Goal: Communication & Community: Answer question/provide support

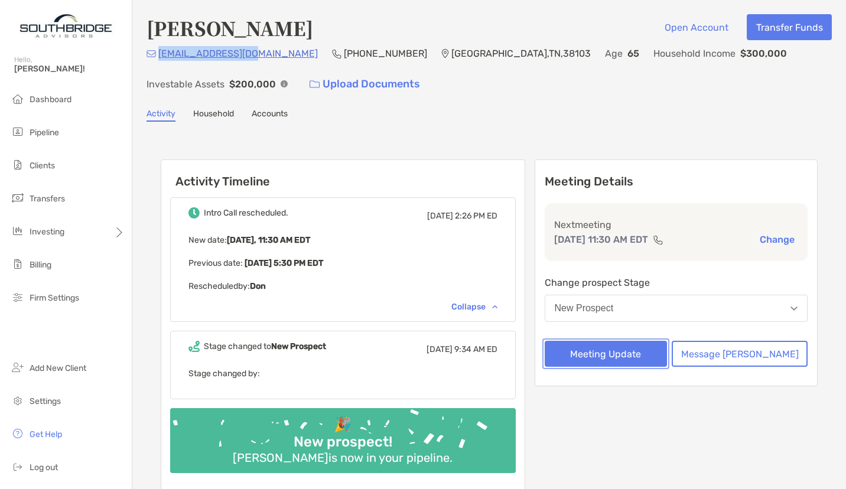
click at [644, 346] on button "Meeting Update" at bounding box center [606, 354] width 123 height 26
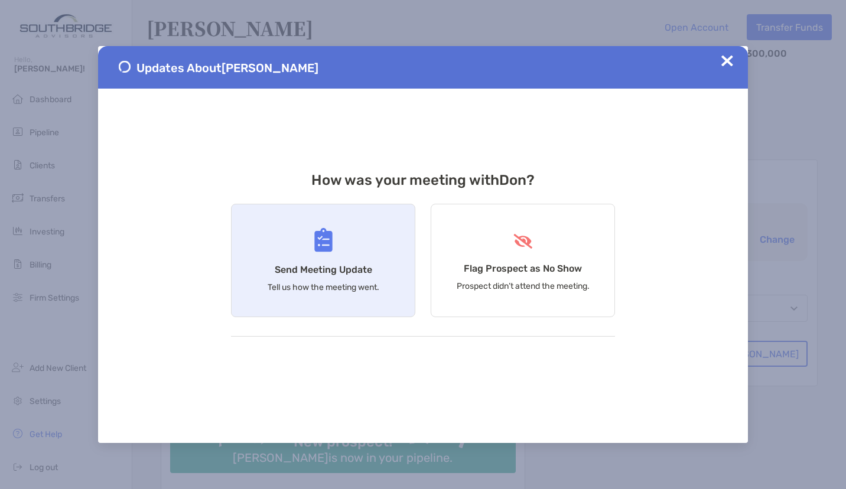
click at [336, 246] on div "Send Meeting Update Tell us how the meeting went." at bounding box center [323, 260] width 184 height 113
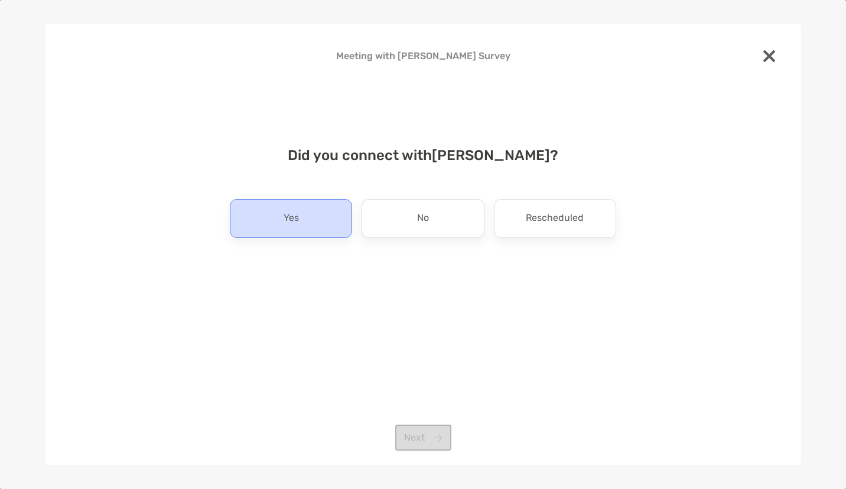
click at [293, 208] on div "Yes" at bounding box center [291, 218] width 122 height 39
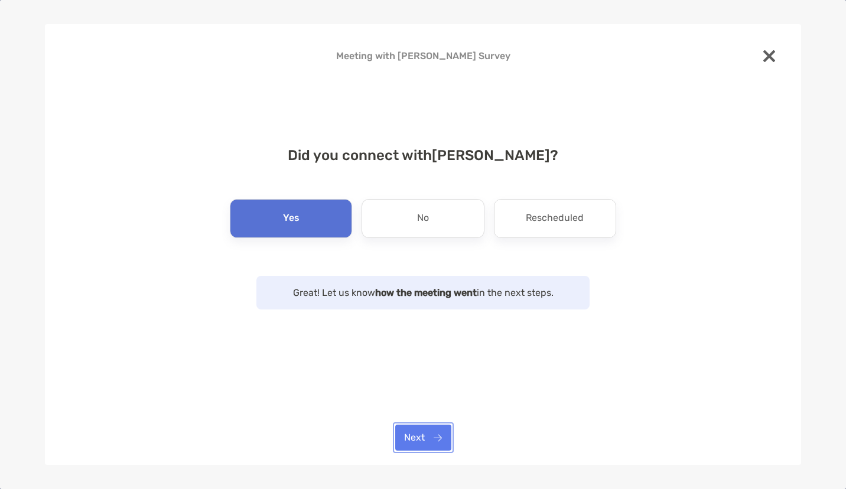
click at [443, 445] on button "Next" at bounding box center [423, 438] width 56 height 26
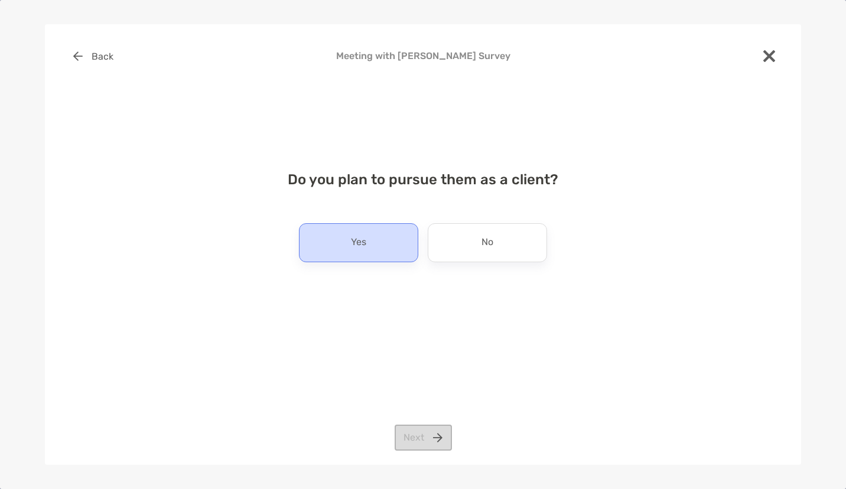
click at [377, 228] on div "Yes" at bounding box center [358, 242] width 119 height 39
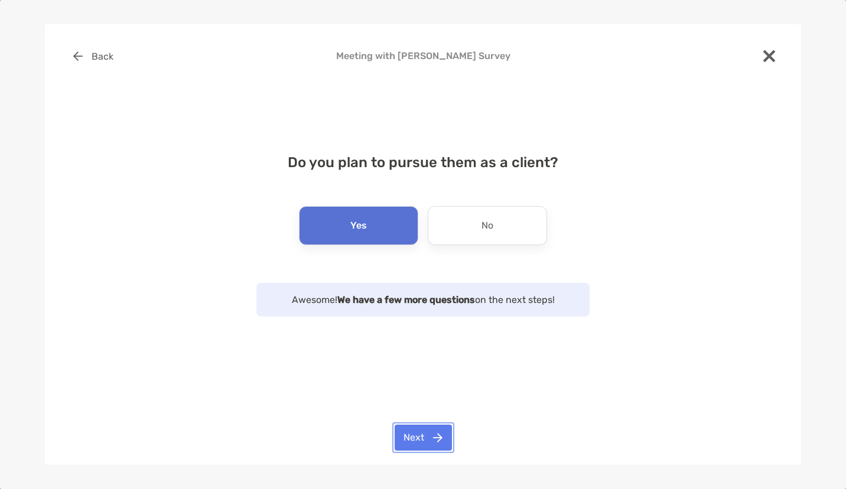
click at [425, 445] on button "Next" at bounding box center [423, 438] width 57 height 26
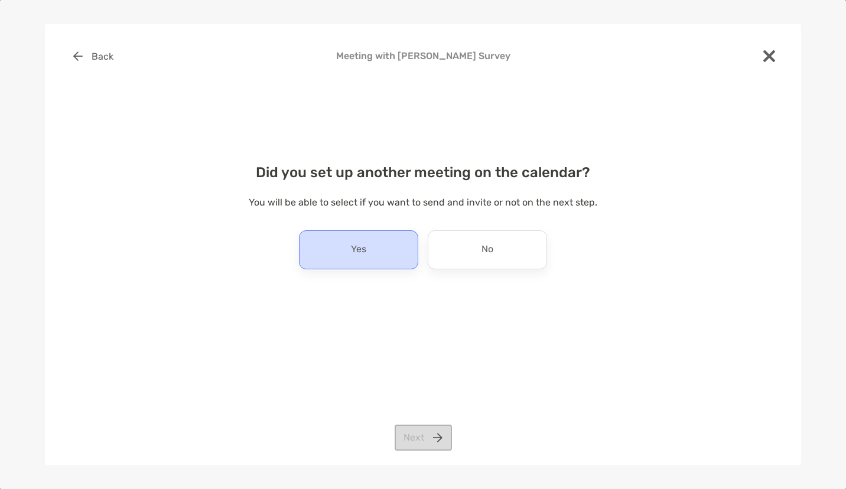
click at [392, 257] on div "Yes" at bounding box center [358, 250] width 119 height 39
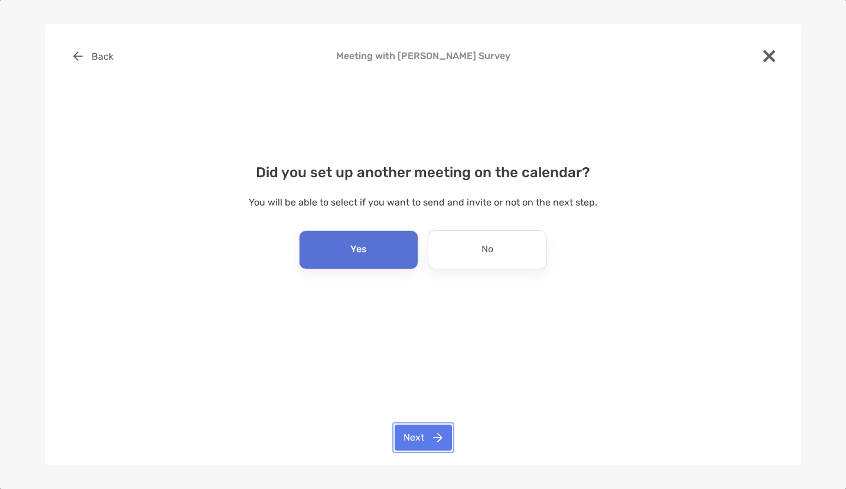
click at [440, 430] on button "Next" at bounding box center [423, 438] width 57 height 26
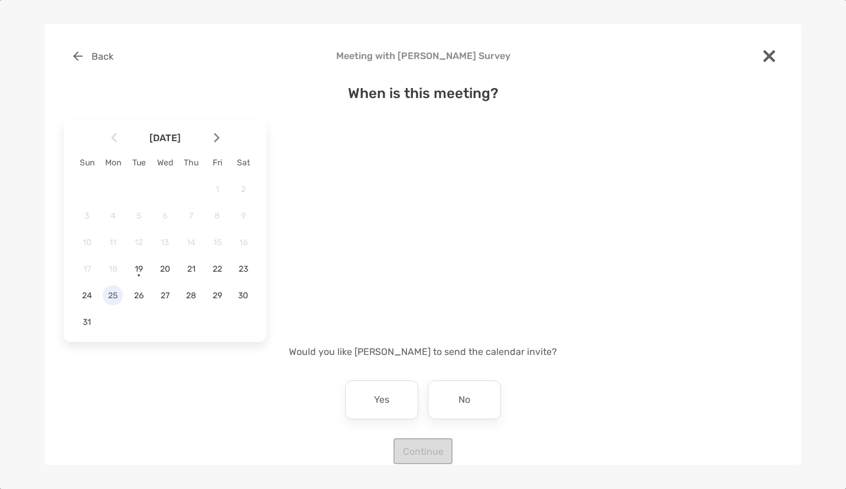
click at [112, 296] on span "25" at bounding box center [113, 296] width 20 height 10
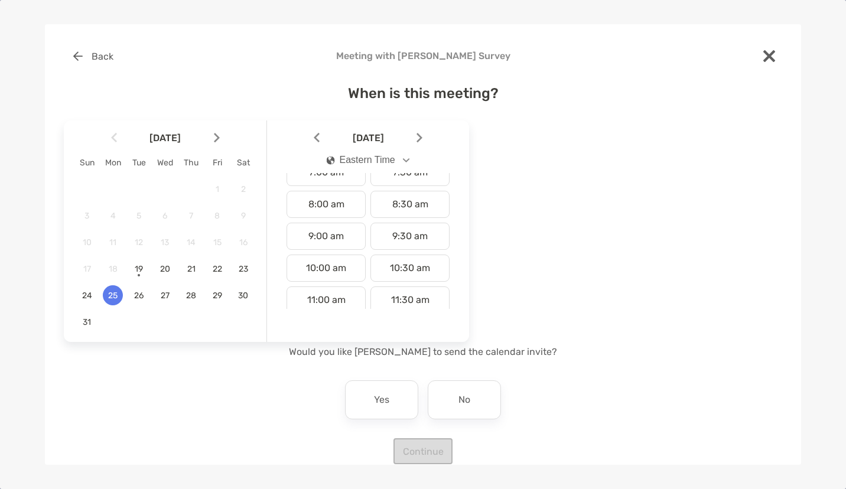
scroll to position [356, 0]
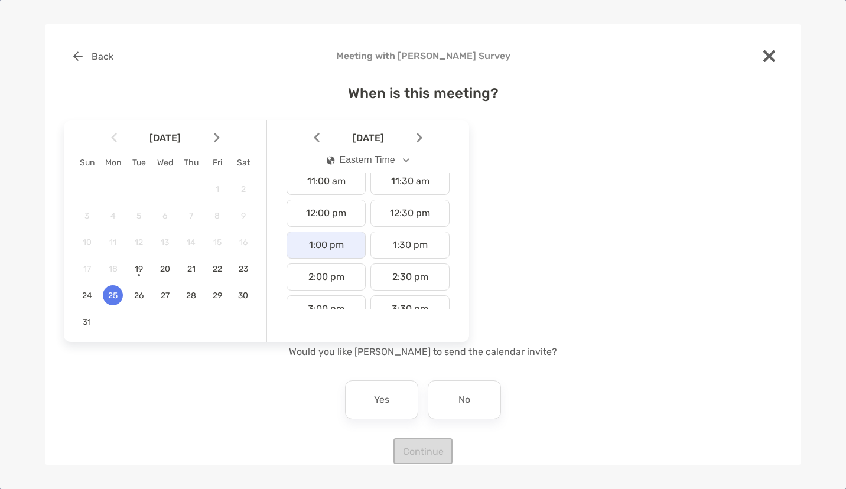
click at [330, 249] on div "1:00 pm" at bounding box center [326, 245] width 79 height 27
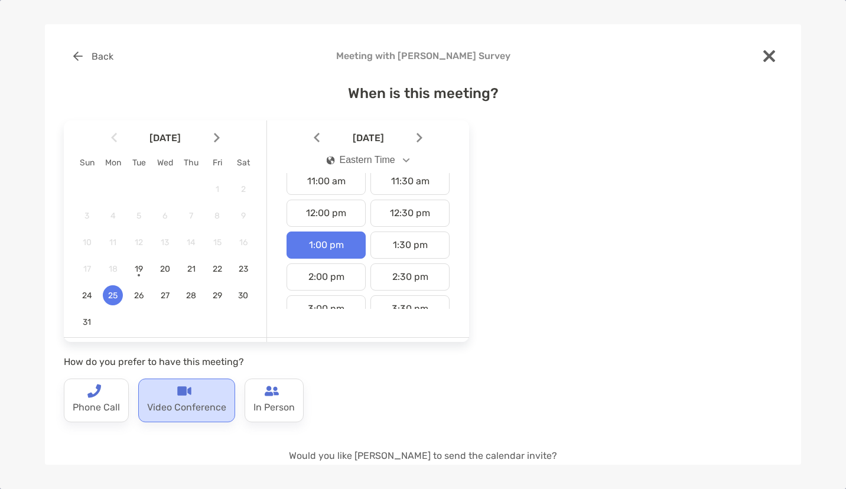
click at [170, 402] on p "Video Conference" at bounding box center [186, 407] width 79 height 19
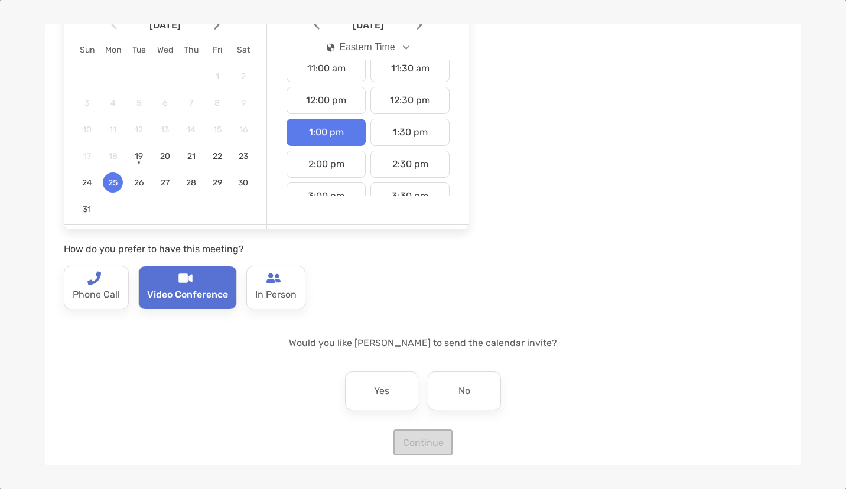
scroll to position [114, 0]
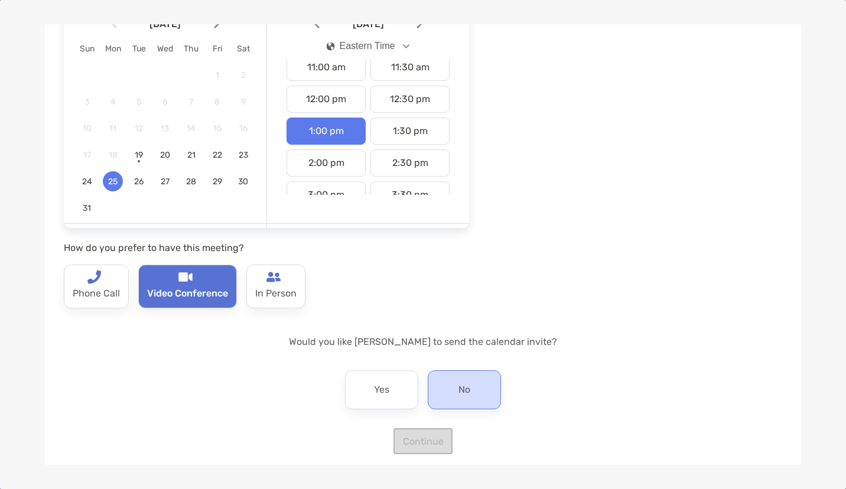
click at [469, 401] on div "No" at bounding box center [464, 390] width 73 height 39
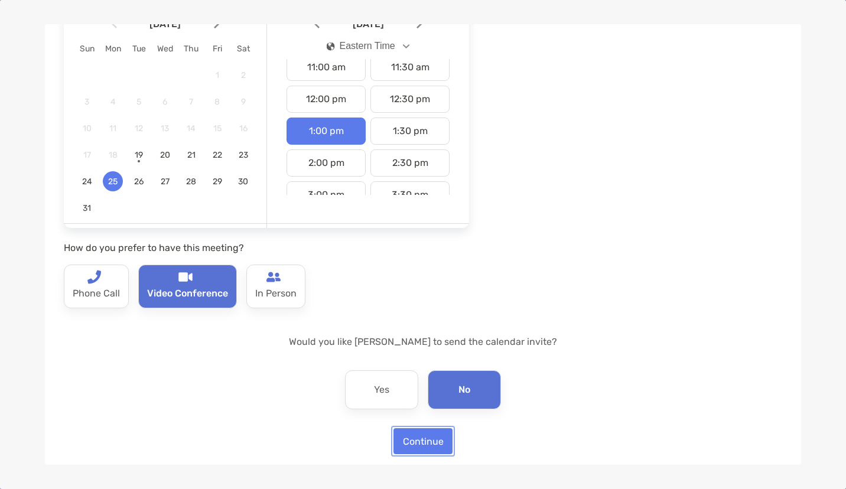
click at [426, 442] on button "Continue" at bounding box center [423, 442] width 59 height 26
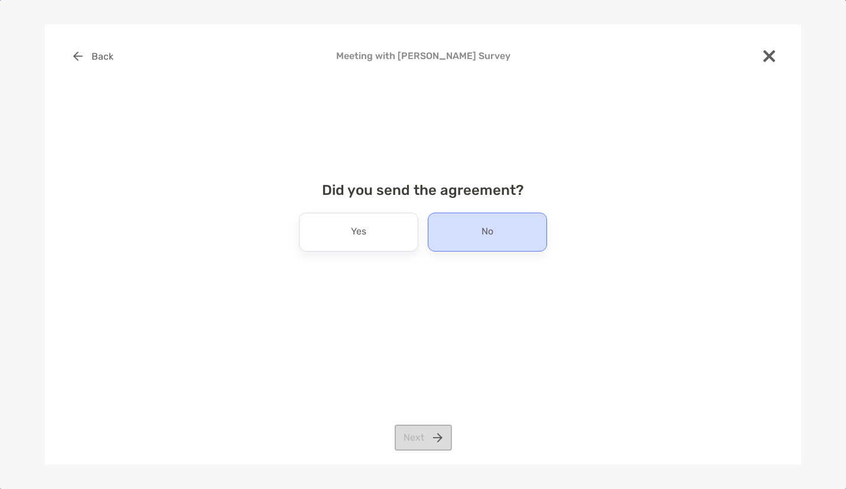
click at [473, 231] on div "No" at bounding box center [487, 232] width 119 height 39
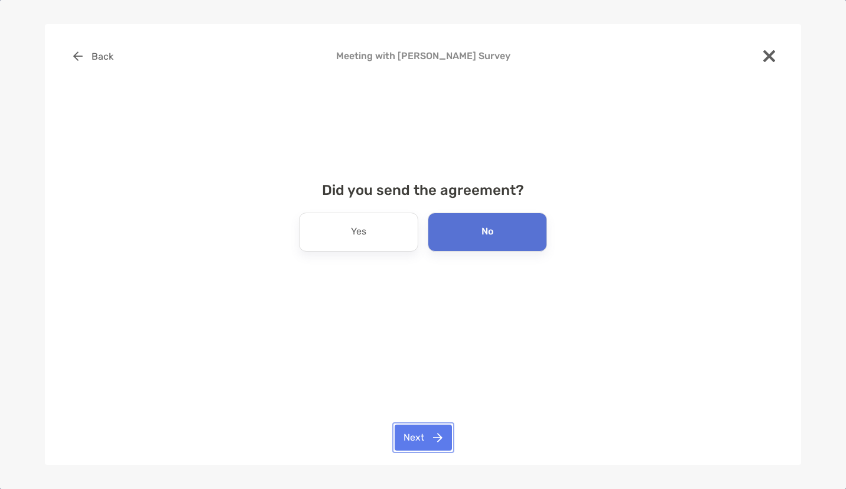
click at [430, 442] on button "Next" at bounding box center [423, 438] width 57 height 26
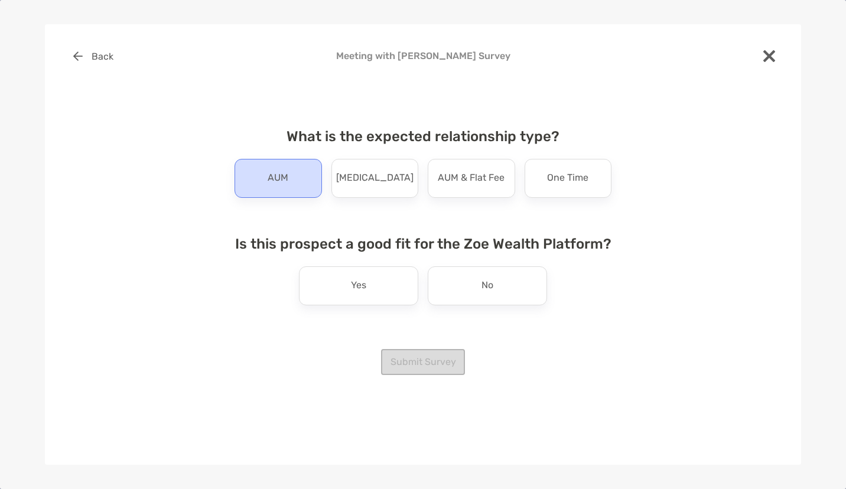
click at [293, 179] on div "AUM" at bounding box center [278, 178] width 87 height 39
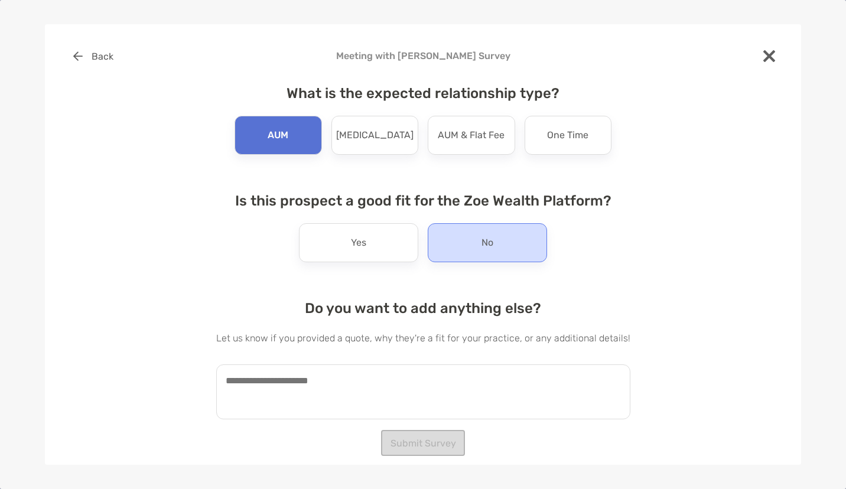
click at [484, 248] on p "No" at bounding box center [488, 242] width 12 height 19
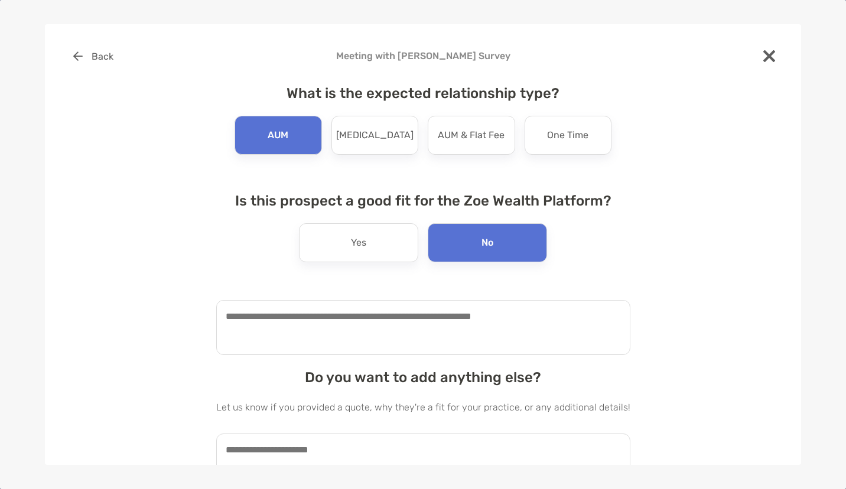
click at [398, 330] on textarea at bounding box center [423, 327] width 414 height 55
type textarea "**********"
click at [512, 443] on textarea at bounding box center [423, 461] width 414 height 55
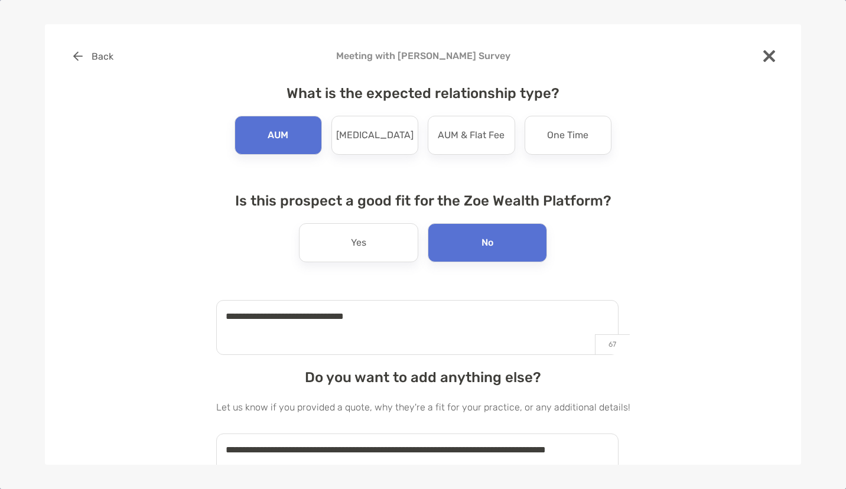
scroll to position [4, 0]
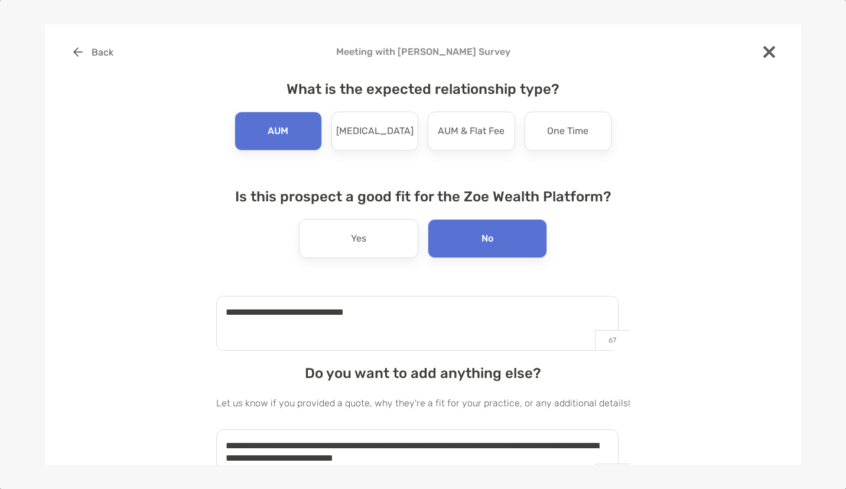
type textarea "**********"
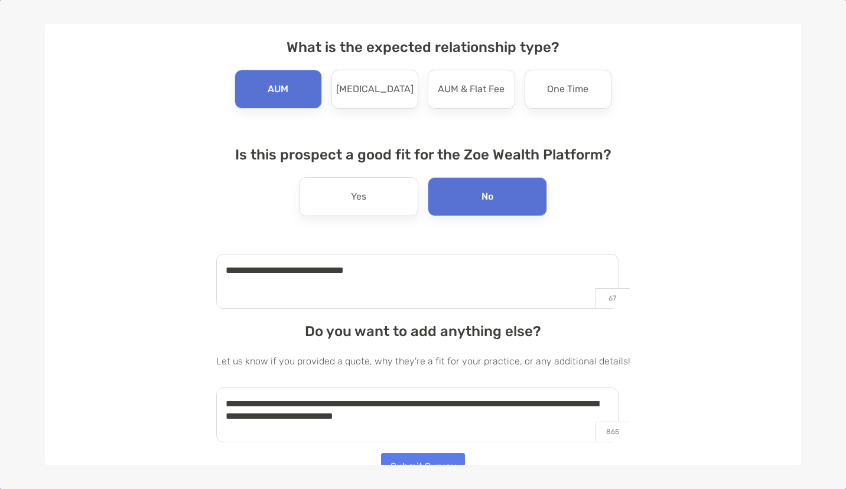
scroll to position [61, 0]
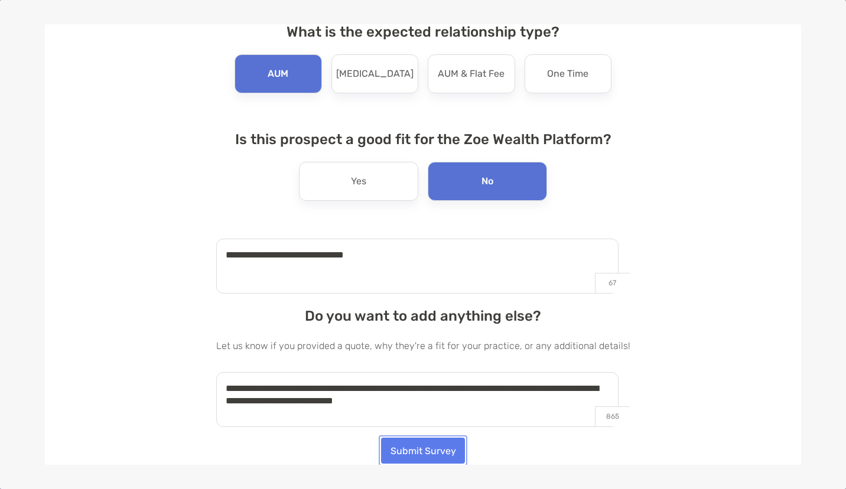
click at [435, 456] on button "Submit Survey" at bounding box center [423, 451] width 84 height 26
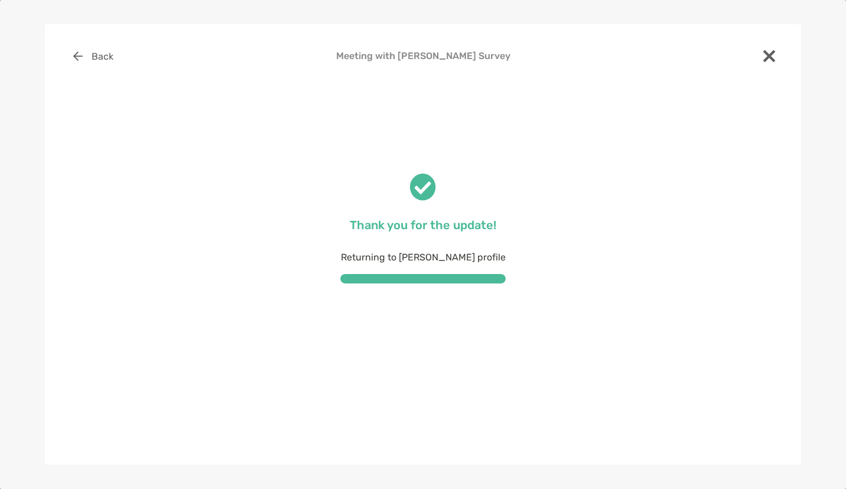
scroll to position [0, 0]
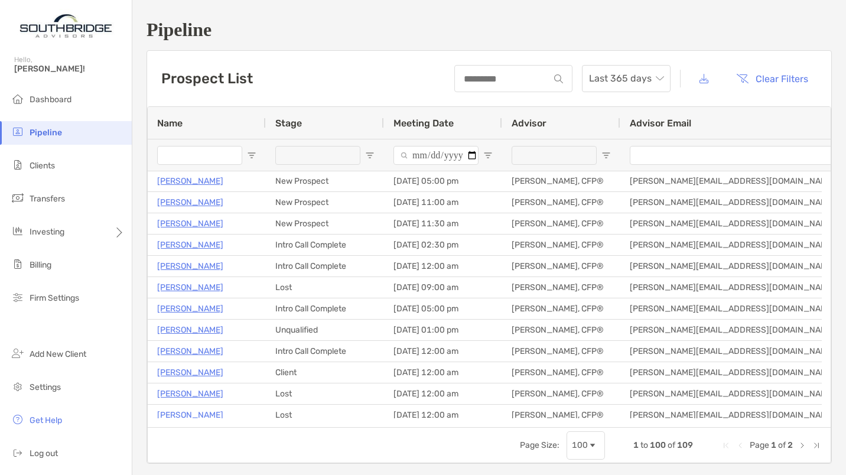
scroll to position [94, 0]
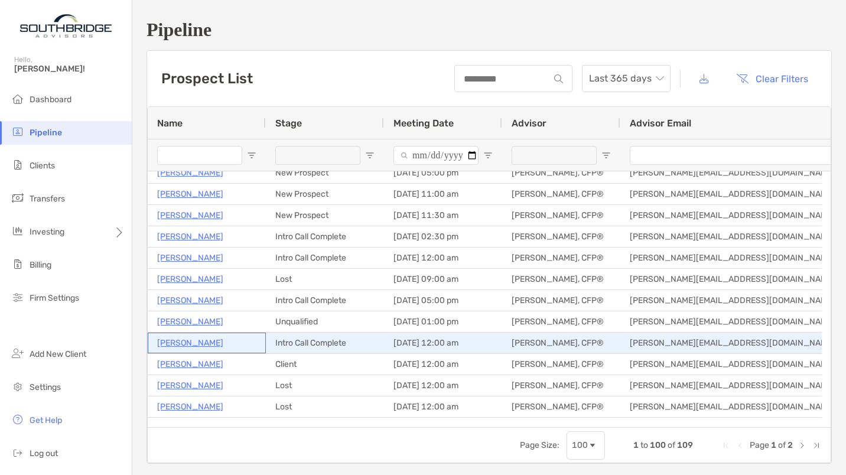
click at [202, 343] on p "Richard Carroll" at bounding box center [190, 343] width 66 height 15
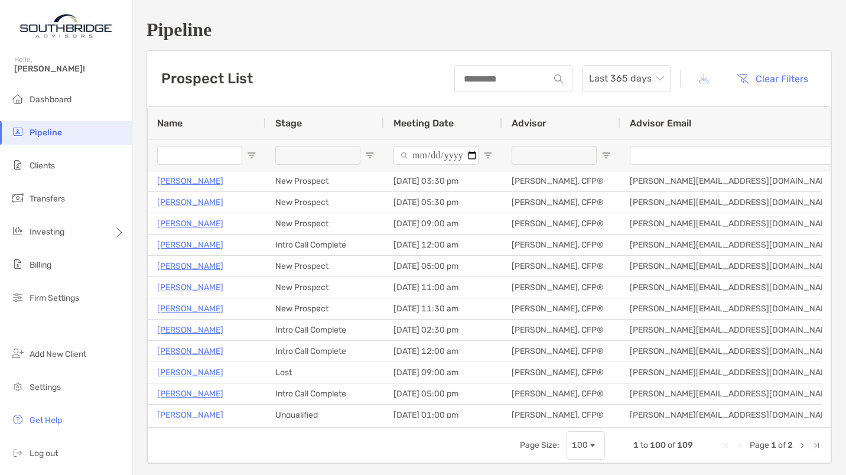
scroll to position [0, 0]
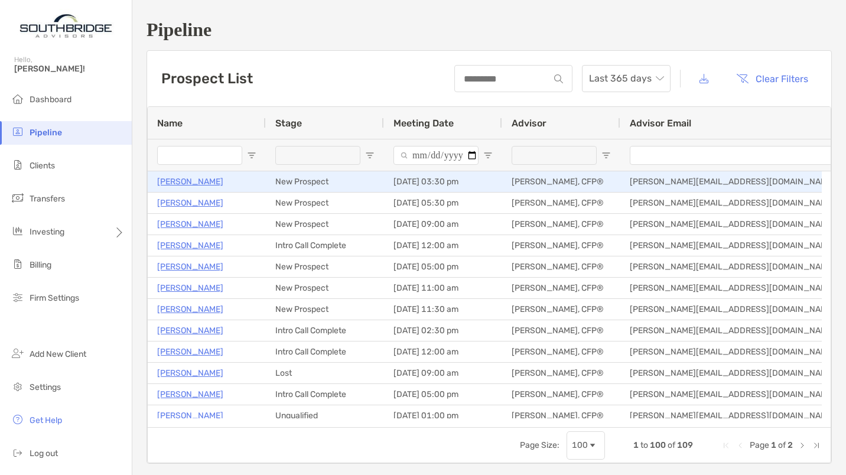
click at [199, 176] on p "[PERSON_NAME]" at bounding box center [190, 181] width 66 height 15
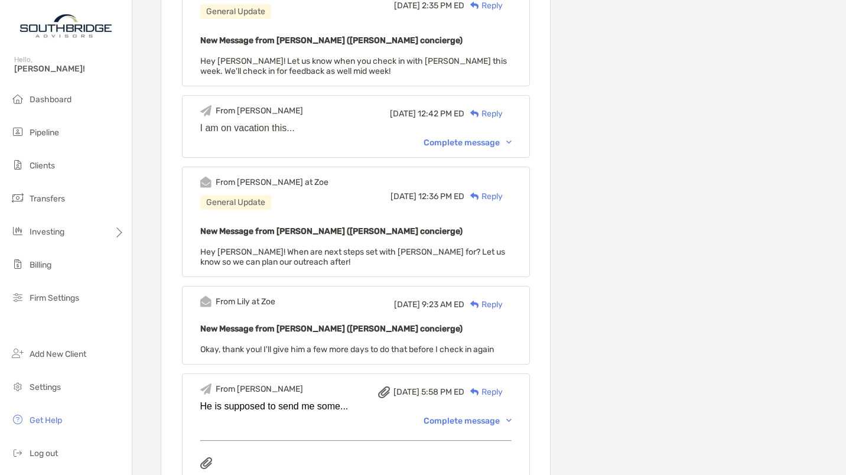
scroll to position [638, 0]
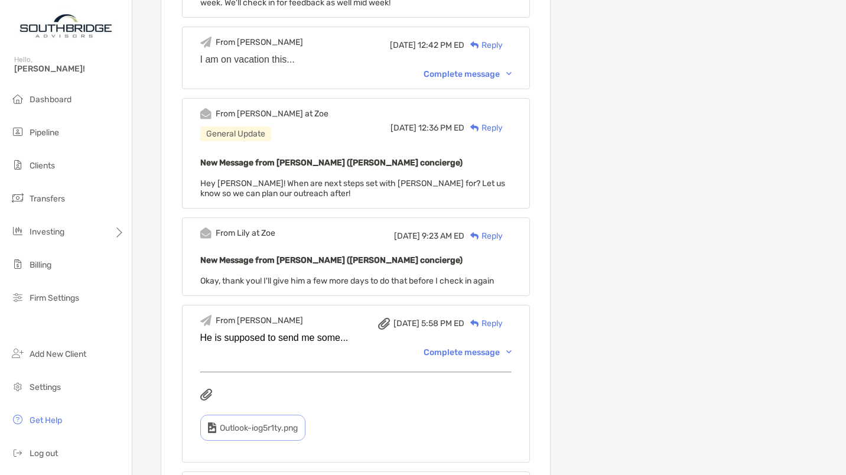
click at [492, 348] on div "Complete message" at bounding box center [468, 353] width 88 height 10
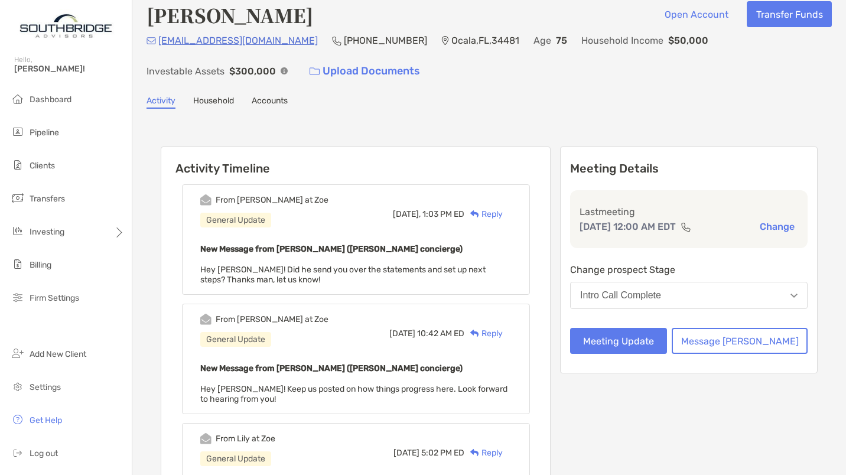
scroll to position [0, 0]
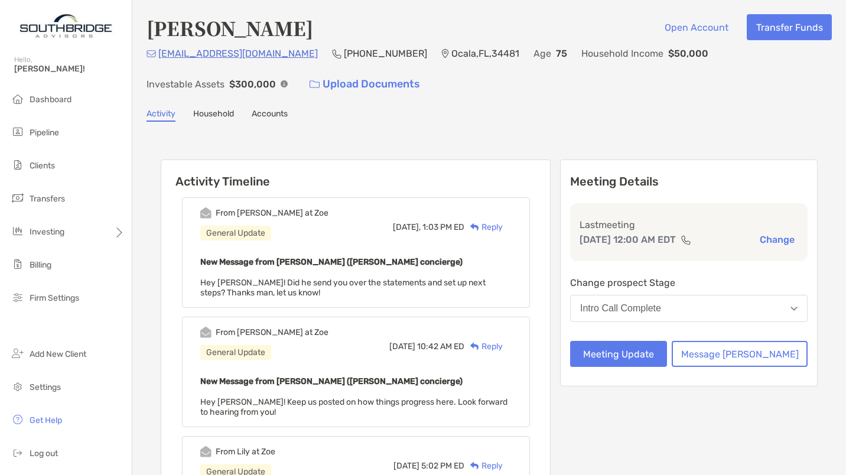
click at [503, 222] on div "Reply" at bounding box center [484, 227] width 38 height 12
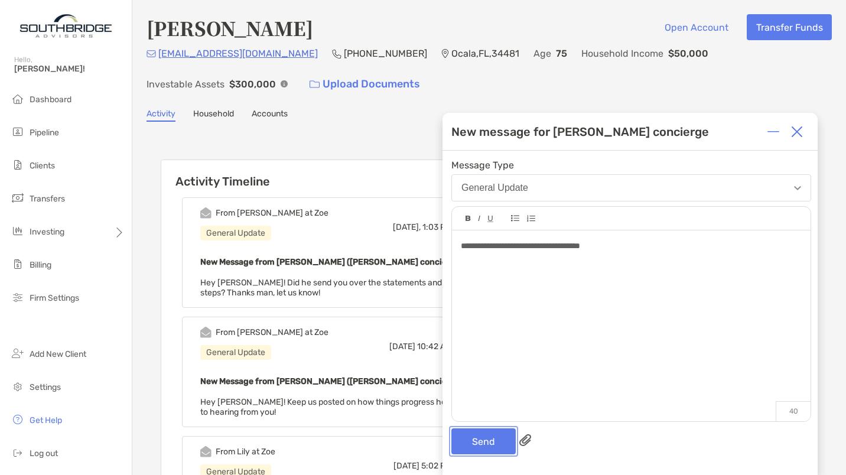
click at [484, 443] on button "Send" at bounding box center [484, 442] width 64 height 26
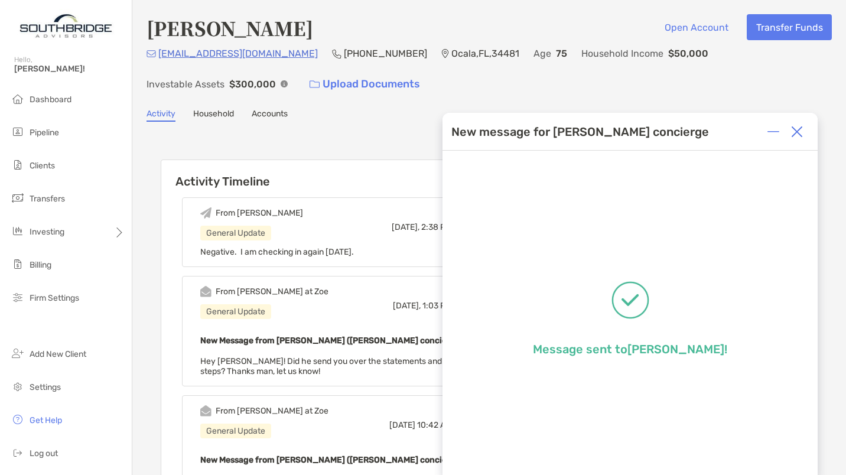
click at [792, 132] on img at bounding box center [797, 132] width 12 height 12
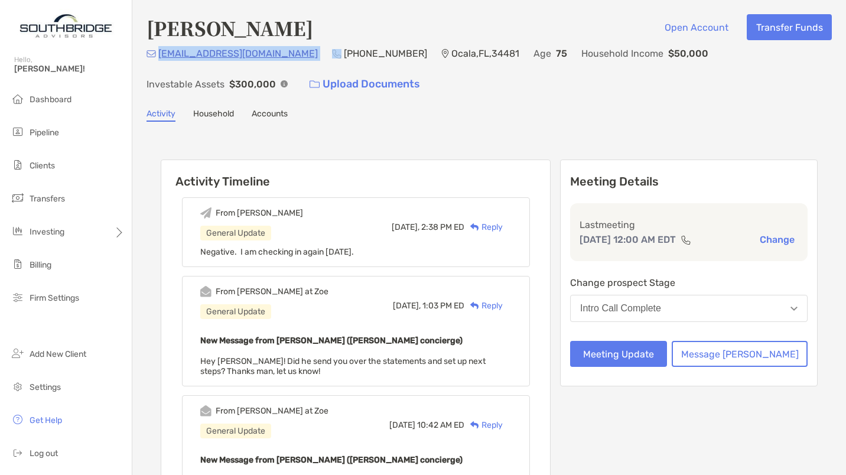
drag, startPoint x: 270, startPoint y: 63, endPoint x: 158, endPoint y: 56, distance: 112.6
click at [158, 56] on div "rallen50carr@msn.com (330) 319-1661 Ocala , FL , 34481 Age 75 Household Income …" at bounding box center [490, 71] width 686 height 51
copy p "rallen50carr@msn.com"
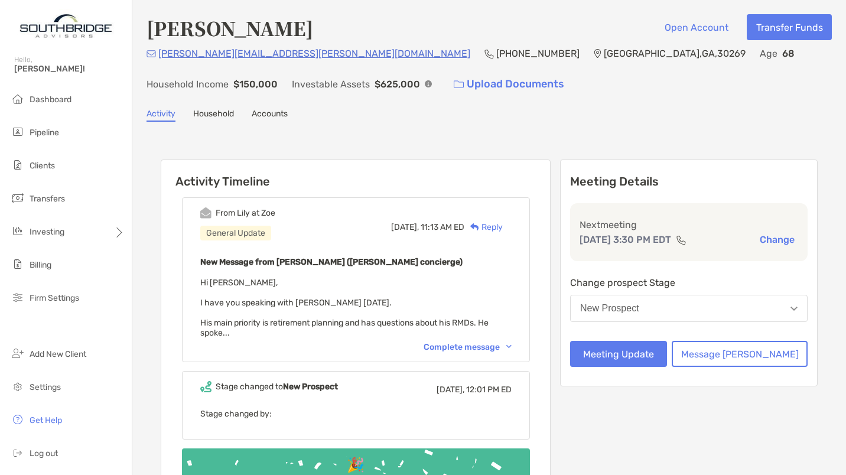
click at [458, 342] on div "Complete message" at bounding box center [468, 347] width 88 height 10
